Goal: Entertainment & Leisure: Consume media (video, audio)

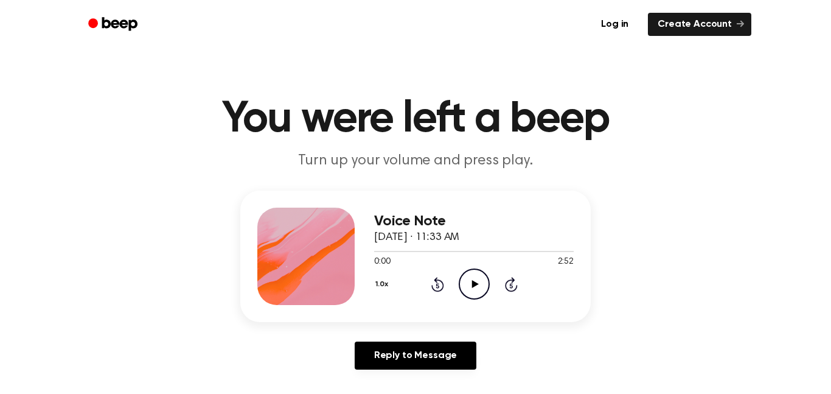
click at [474, 282] on icon at bounding box center [475, 284] width 7 height 8
click at [470, 285] on icon "Pause Audio" at bounding box center [474, 283] width 31 height 31
click at [470, 285] on icon "Play Audio" at bounding box center [474, 283] width 31 height 31
click at [605, 203] on div "Voice Note October 6, 2025 · 11:33 AM 0:57 2:52 Your browser does not support t…" at bounding box center [416, 284] width 802 height 189
click at [571, 251] on div at bounding box center [474, 251] width 200 height 1
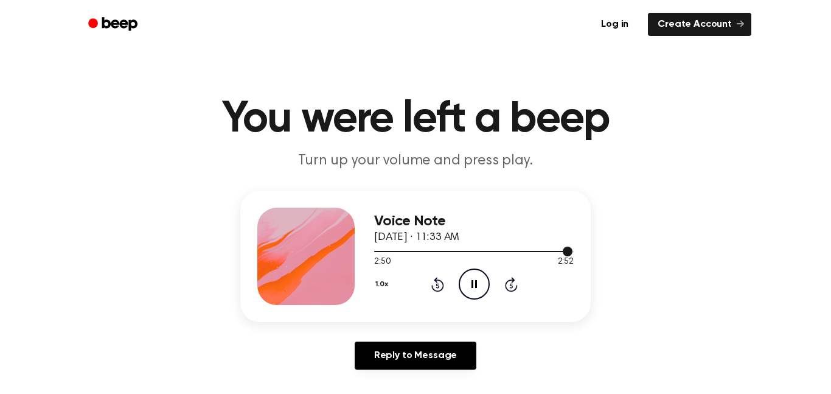
drag, startPoint x: 571, startPoint y: 251, endPoint x: 489, endPoint y: 254, distance: 81.6
click at [489, 254] on div at bounding box center [474, 251] width 200 height 10
click at [483, 284] on icon "Pause Audio" at bounding box center [474, 283] width 31 height 31
click at [483, 284] on icon "Play Audio" at bounding box center [474, 283] width 31 height 31
click at [470, 280] on icon "Play Audio" at bounding box center [474, 283] width 31 height 31
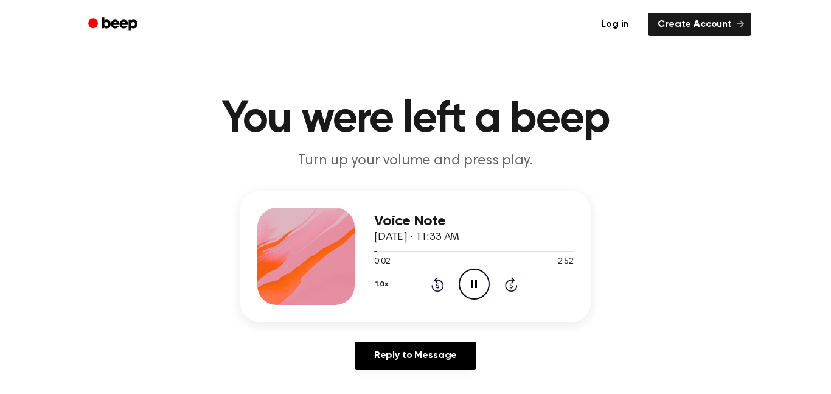
click at [470, 280] on icon "Pause Audio" at bounding box center [474, 283] width 31 height 31
click at [475, 284] on icon at bounding box center [475, 284] width 7 height 8
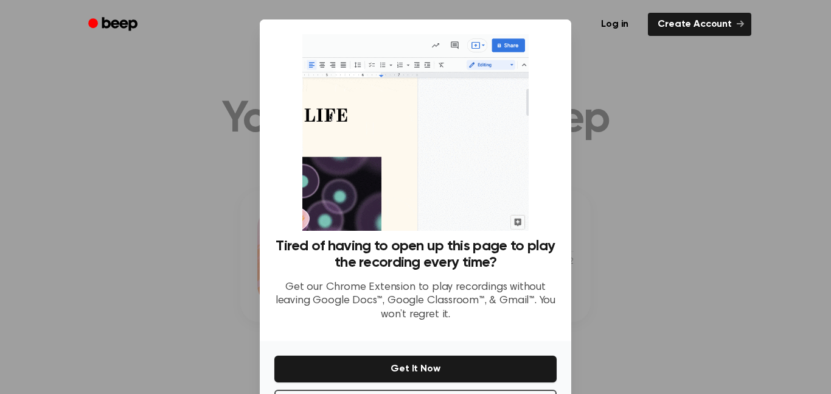
scroll to position [49, 0]
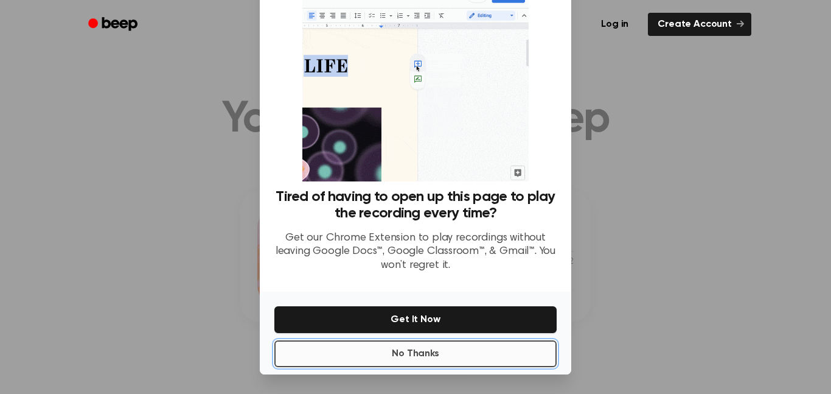
click at [497, 363] on button "No Thanks" at bounding box center [415, 353] width 282 height 27
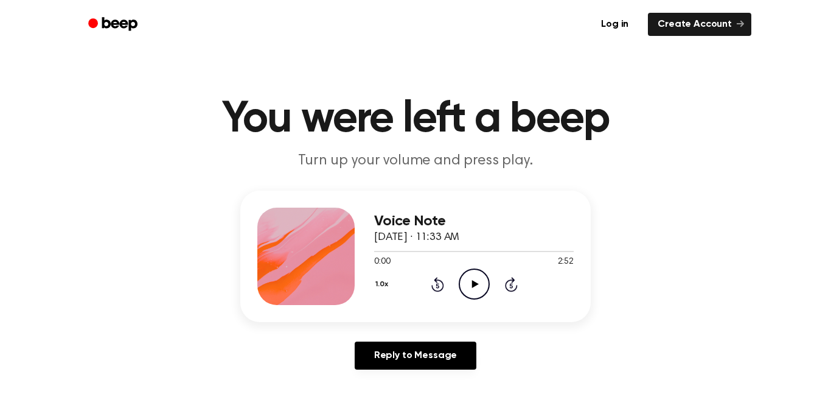
click at [469, 277] on icon "Play Audio" at bounding box center [474, 283] width 31 height 31
click at [463, 282] on icon "Pause Audio" at bounding box center [474, 283] width 31 height 31
click at [463, 282] on icon "Play Audio" at bounding box center [474, 283] width 31 height 31
drag, startPoint x: 457, startPoint y: 246, endPoint x: 425, endPoint y: 248, distance: 31.7
click at [425, 248] on div at bounding box center [474, 251] width 200 height 10
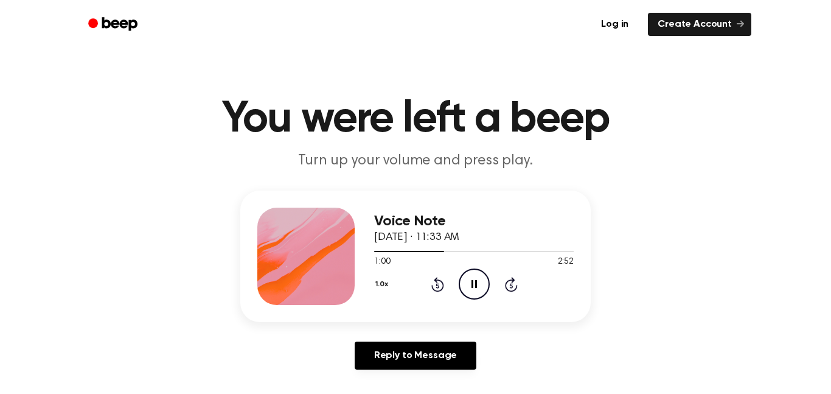
click at [477, 279] on icon "Pause Audio" at bounding box center [474, 283] width 31 height 31
click at [477, 279] on icon "Play Audio" at bounding box center [474, 283] width 31 height 31
click at [472, 285] on icon at bounding box center [474, 284] width 5 height 8
click at [482, 150] on header "You were left a beep Turn up your volume and press play." at bounding box center [416, 134] width 802 height 74
click at [471, 275] on icon "Play Audio" at bounding box center [474, 283] width 31 height 31
